Goal: Navigation & Orientation: Find specific page/section

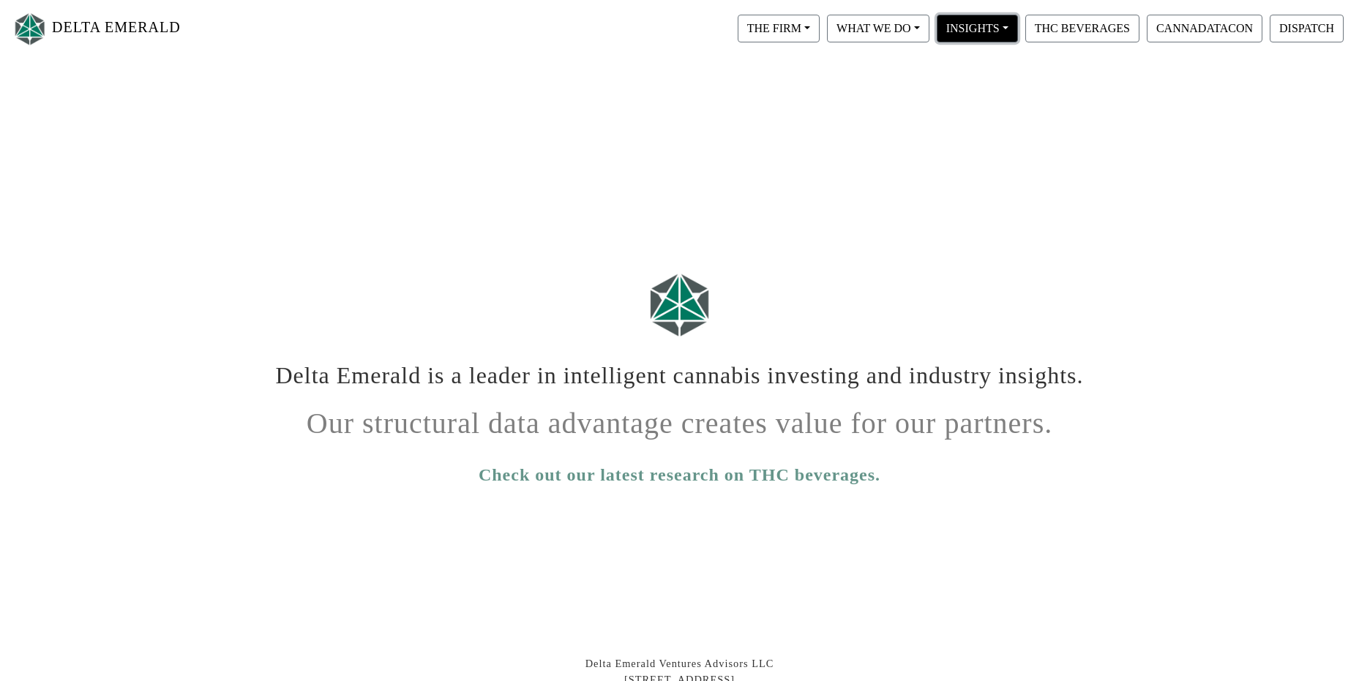
click at [820, 29] on button "INSIGHTS" at bounding box center [779, 29] width 82 height 28
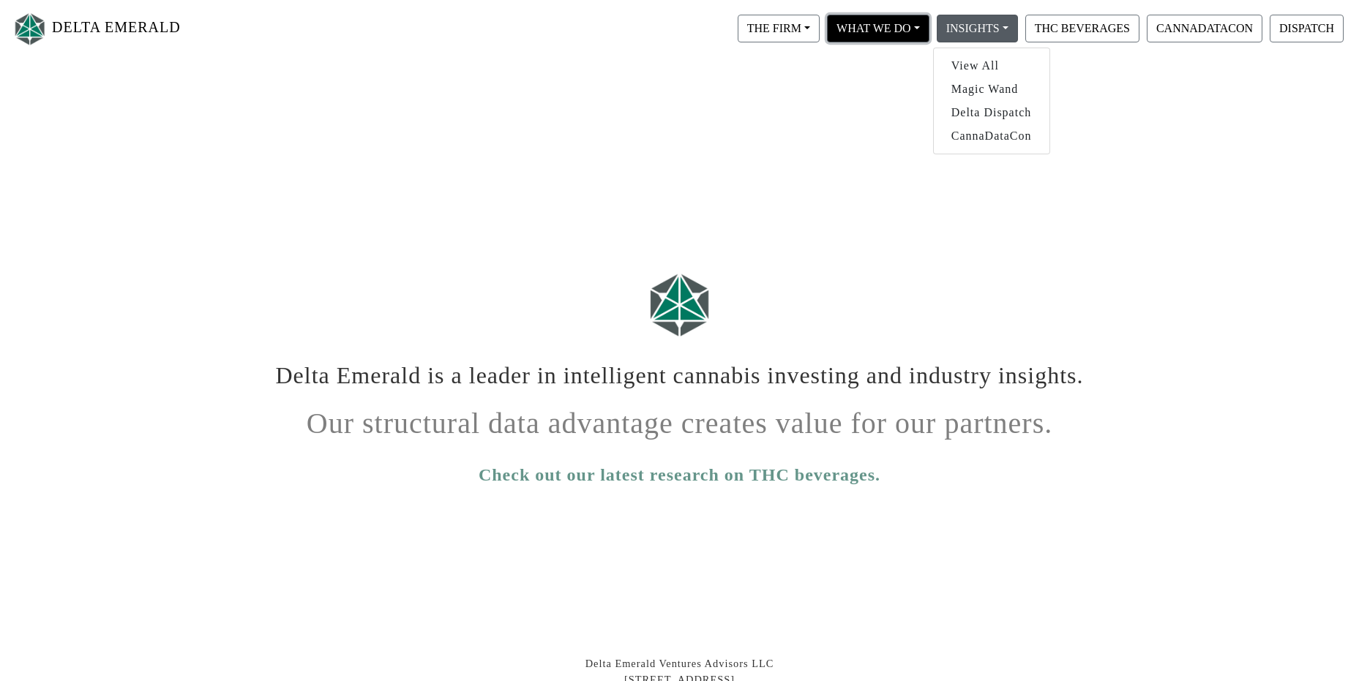
click at [820, 29] on button "WHAT WE DO" at bounding box center [779, 29] width 82 height 28
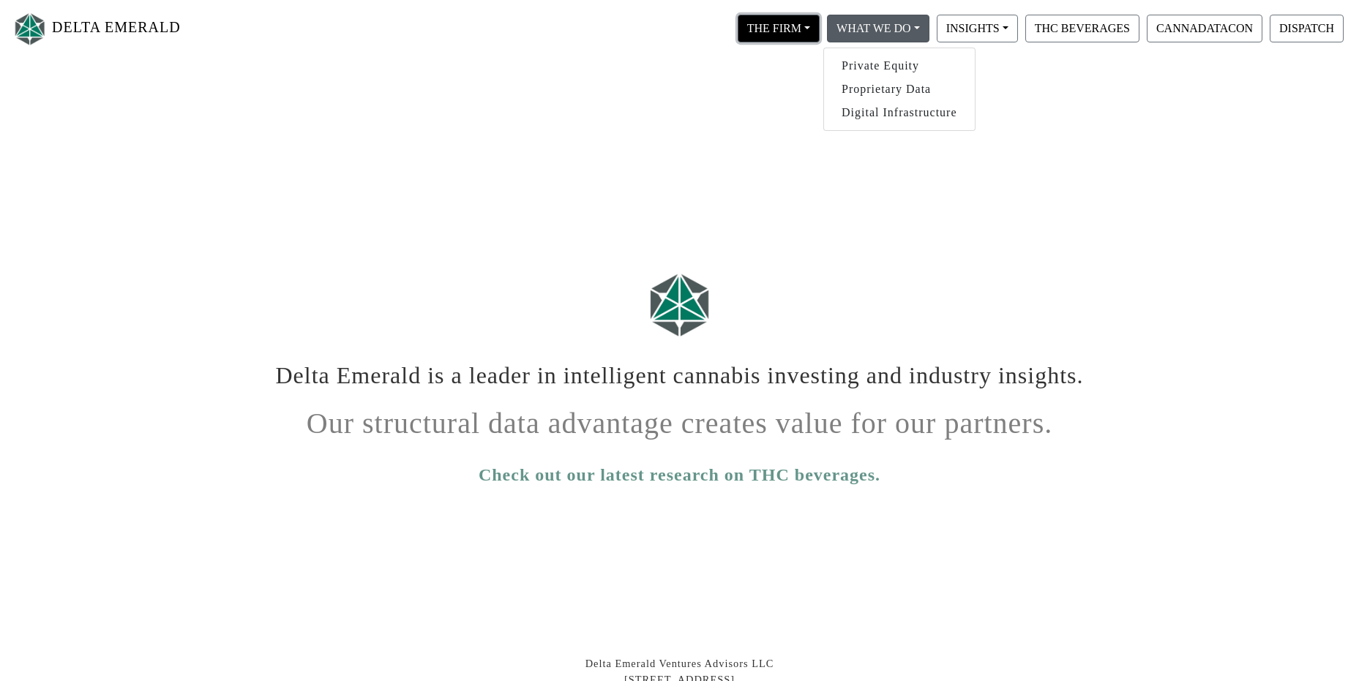
click at [810, 25] on button "THE FIRM" at bounding box center [779, 29] width 82 height 28
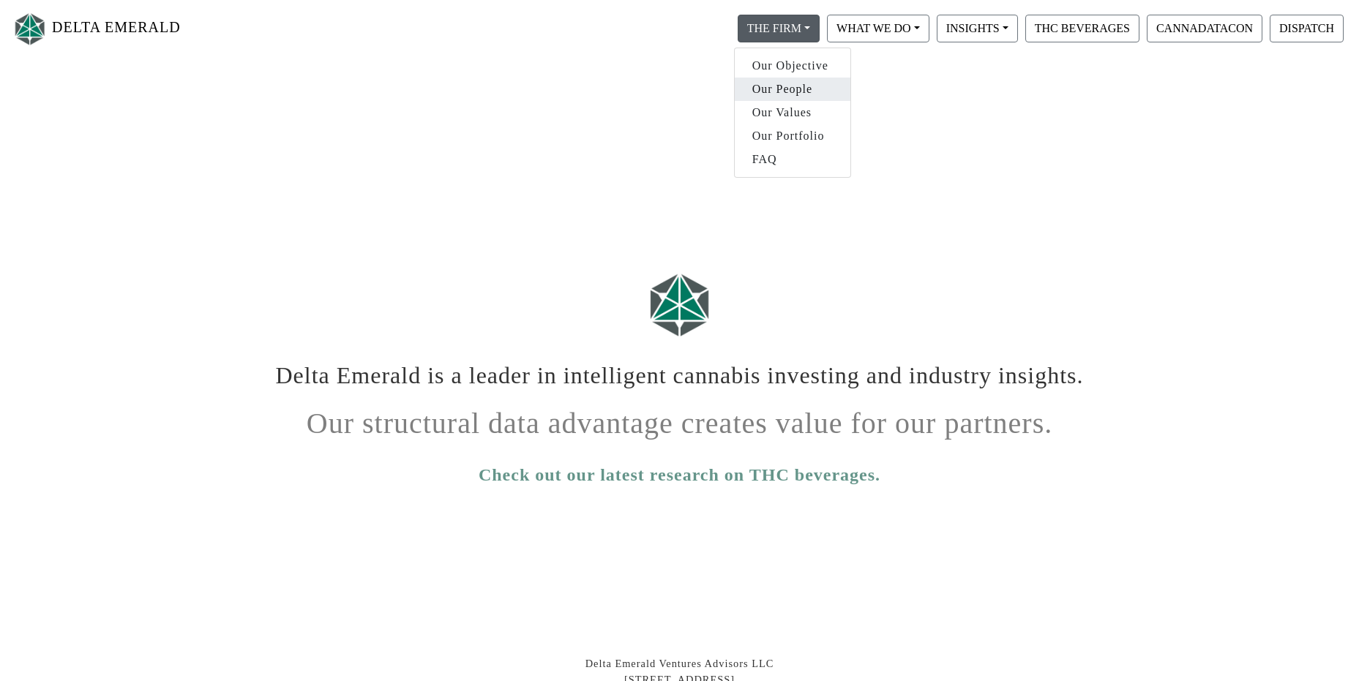
click at [802, 84] on link "Our People" at bounding box center [793, 89] width 116 height 23
